Goal: Find specific page/section: Find specific page/section

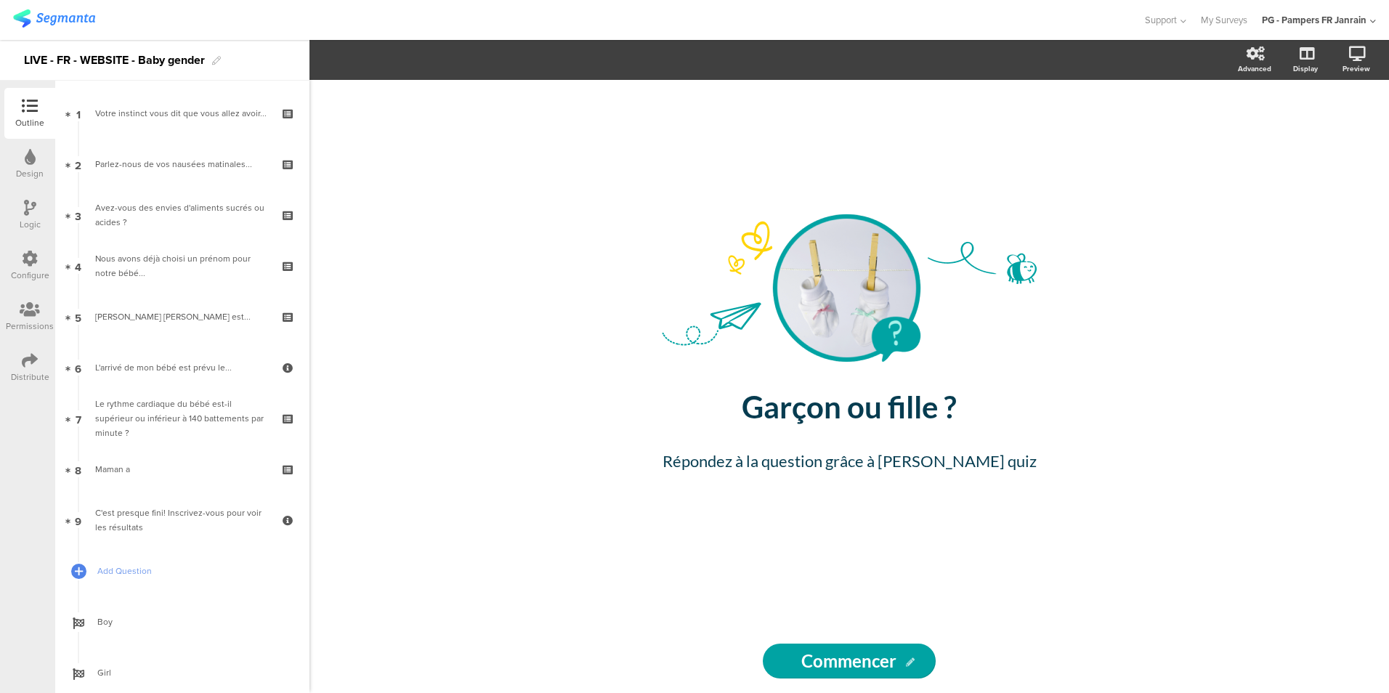
click at [72, 9] on img at bounding box center [54, 18] width 82 height 18
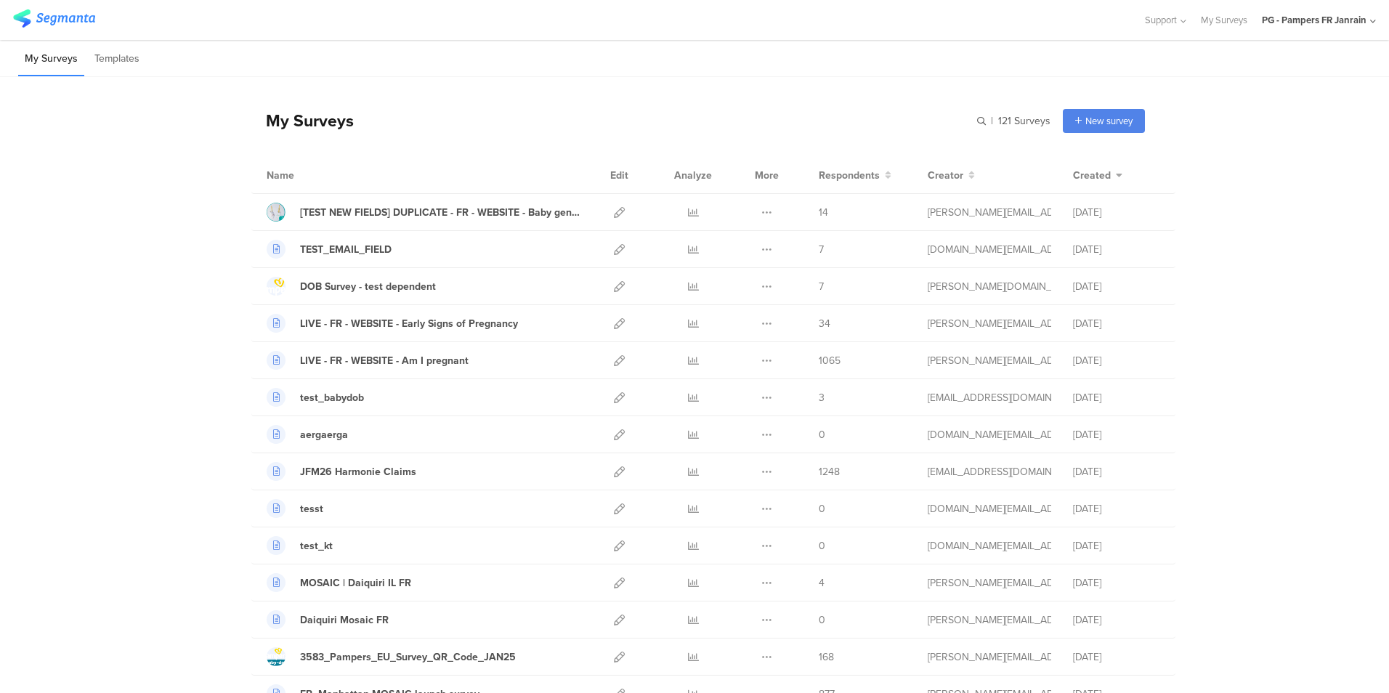
click at [1354, 27] on div "PG - Pampers FR Janrain" at bounding box center [1319, 20] width 114 height 40
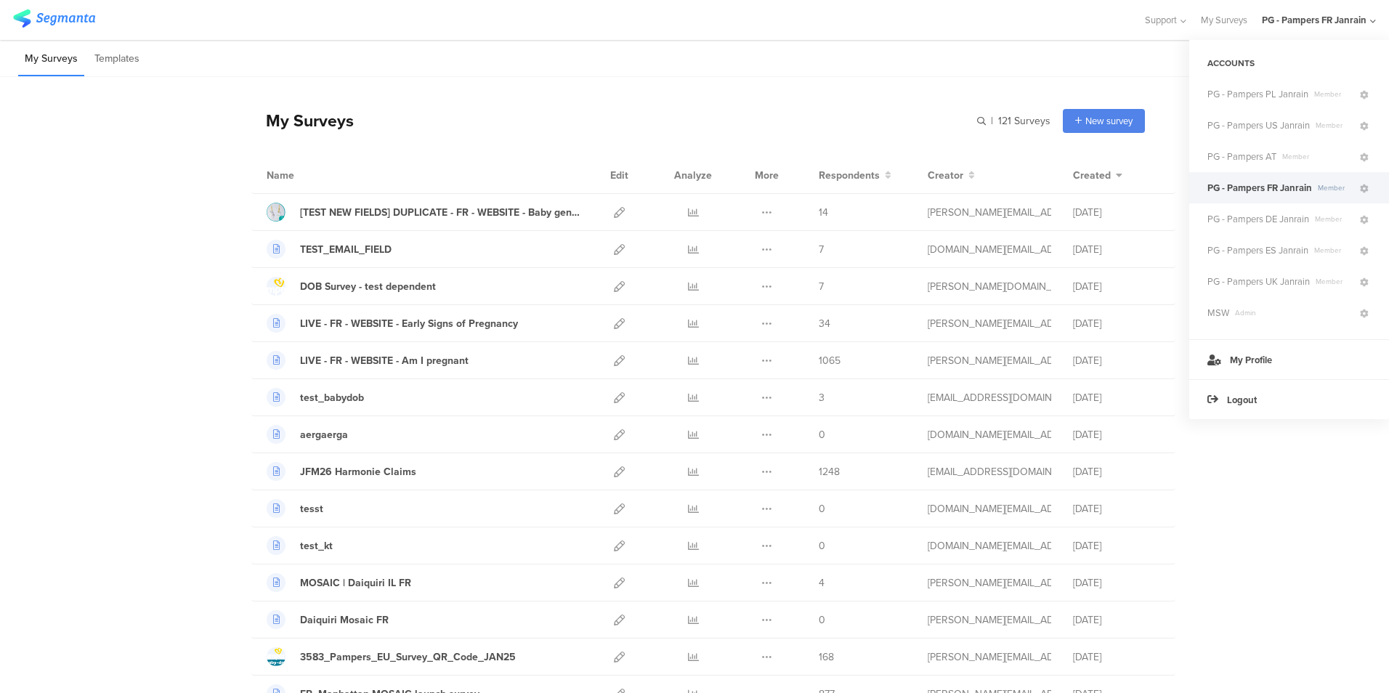
click at [1354, 27] on div "PG - Pampers FR Janrain" at bounding box center [1319, 20] width 114 height 40
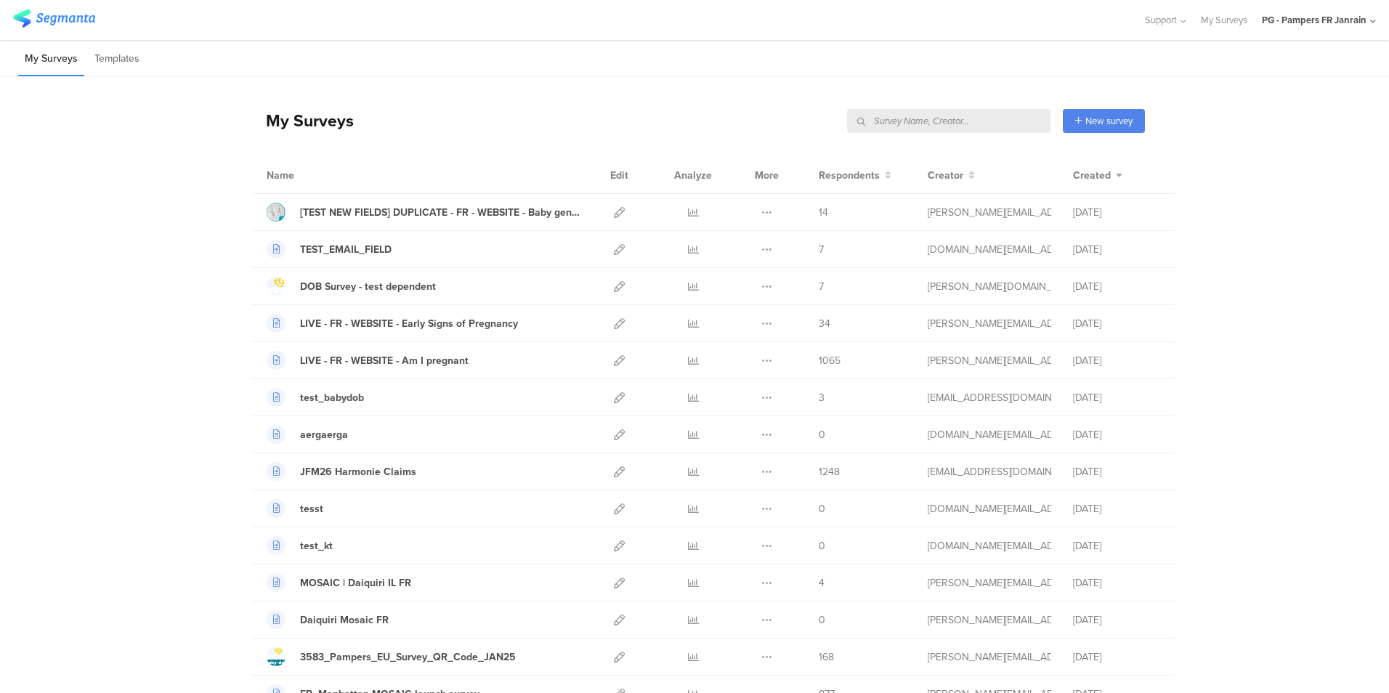
click at [975, 122] on input "text" at bounding box center [948, 121] width 203 height 24
paste input "5fqfd4"
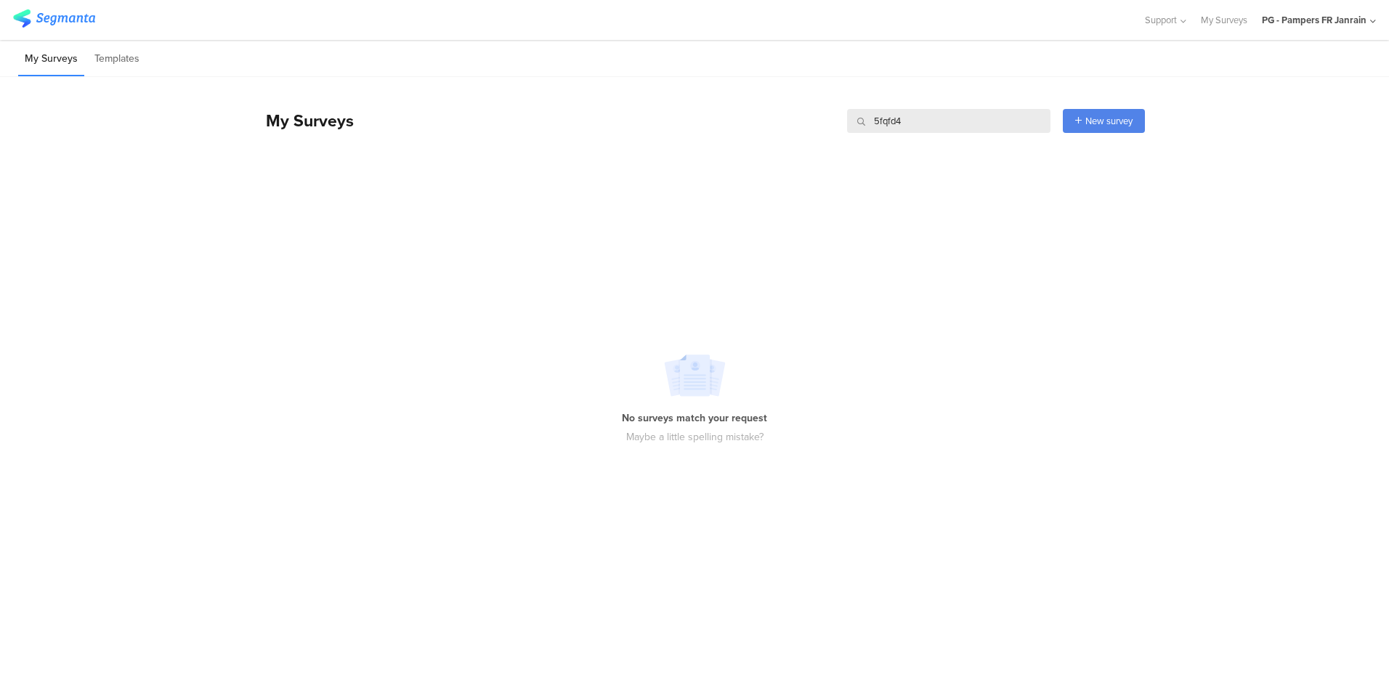
click at [975, 122] on input "5fqfd4" at bounding box center [948, 121] width 203 height 24
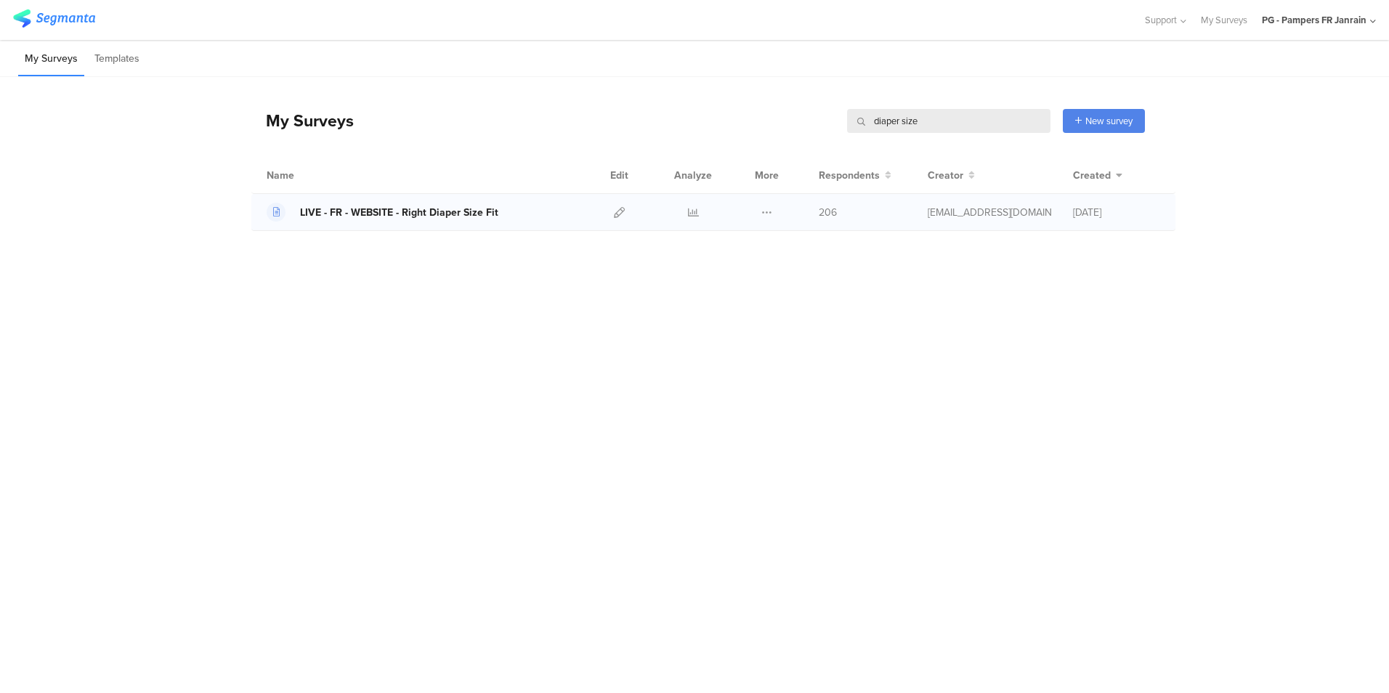
click at [415, 214] on div "LIVE - FR - WEBSITE - Right Diaper Size Fit" at bounding box center [399, 212] width 198 height 15
click at [1325, 14] on div "PG - Pampers FR Janrain" at bounding box center [1314, 20] width 105 height 14
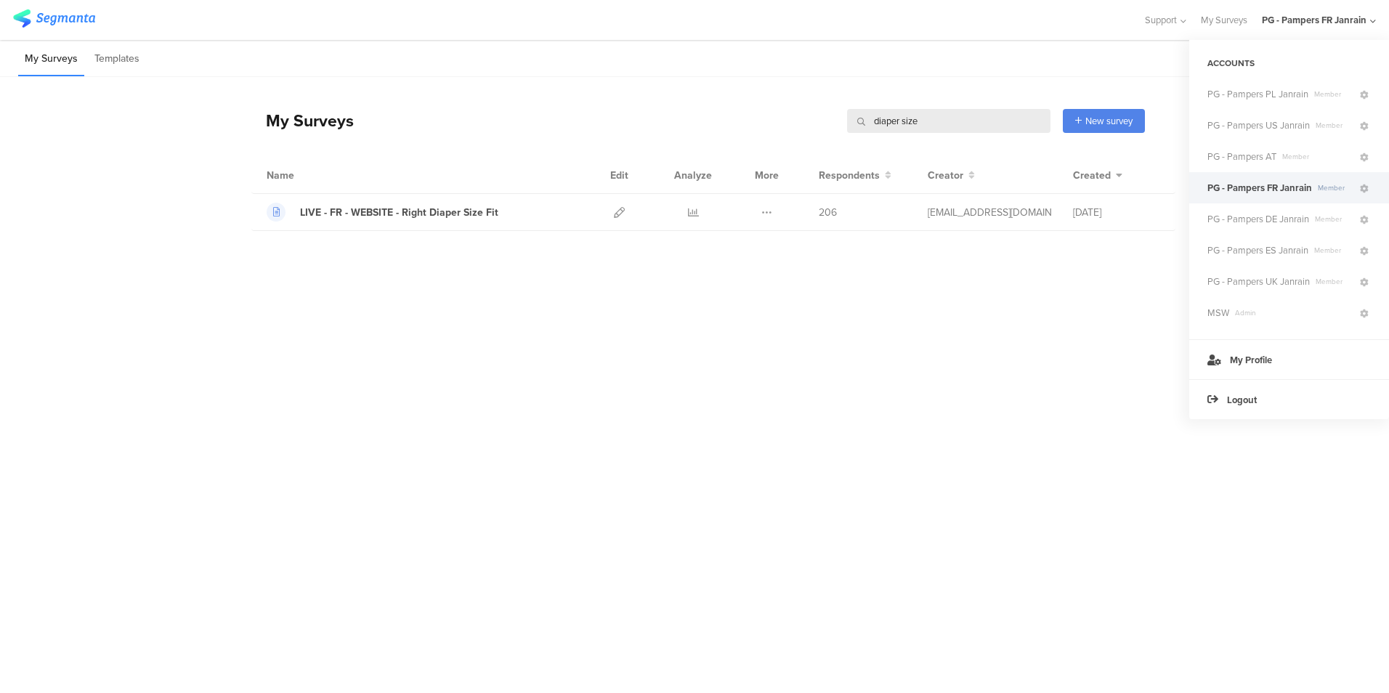
click at [973, 129] on input "diaper size" at bounding box center [948, 121] width 203 height 24
paste input "5fqfd4"
type input "5fqfd4"
